Goal: Information Seeking & Learning: Learn about a topic

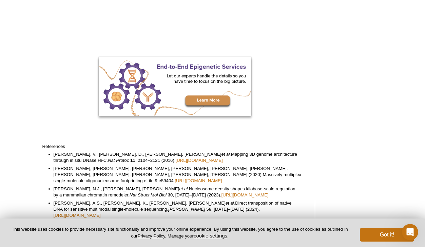
scroll to position [299, 0]
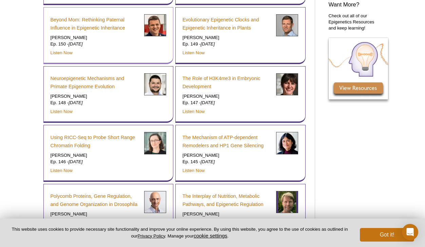
scroll to position [446, 0]
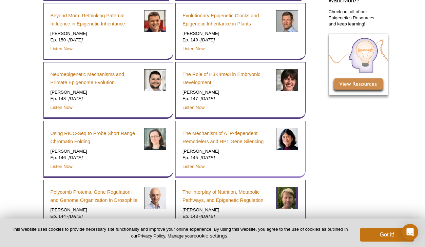
click at [201, 148] on p "[PERSON_NAME]" at bounding box center [226, 151] width 89 height 6
click at [216, 148] on p "[PERSON_NAME]" at bounding box center [226, 151] width 89 height 6
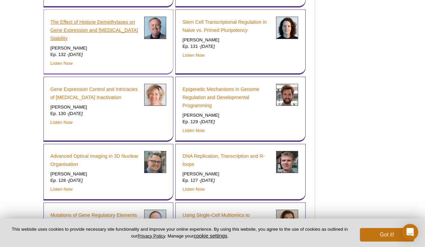
scroll to position [986, 0]
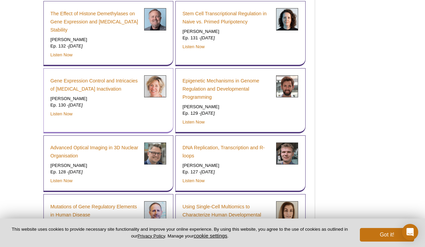
click at [66, 96] on p "[PERSON_NAME]" at bounding box center [95, 99] width 89 height 6
click at [100, 96] on p "[PERSON_NAME]" at bounding box center [95, 99] width 89 height 6
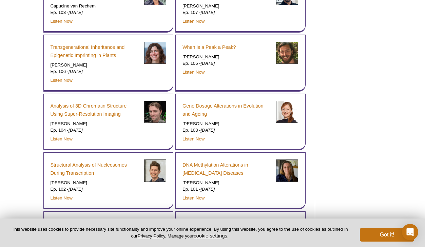
scroll to position [1781, 0]
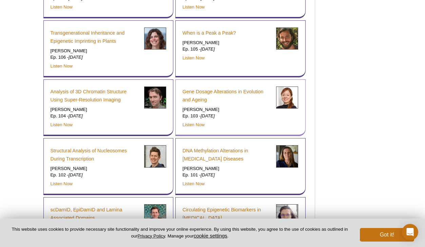
click at [210, 103] on div "Gene Dosage Alterations in Evolution and Ageing [PERSON_NAME] Ep. 103 - [DATE] …" at bounding box center [226, 107] width 89 height 42
click at [219, 106] on p "[PERSON_NAME]" at bounding box center [226, 109] width 89 height 6
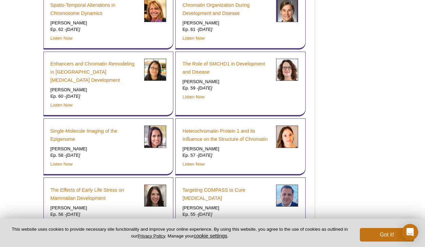
scroll to position [2981, 0]
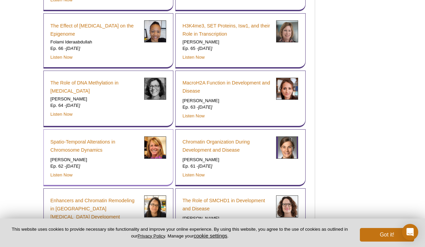
click at [58, 157] on p "[PERSON_NAME]" at bounding box center [95, 160] width 89 height 6
click at [74, 157] on p "[PERSON_NAME]" at bounding box center [95, 160] width 89 height 6
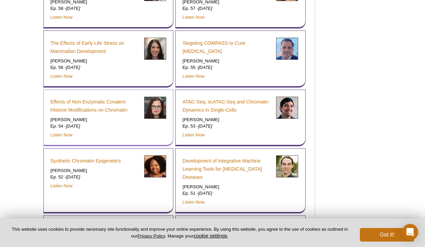
scroll to position [3265, 0]
